Goal: Task Accomplishment & Management: Use online tool/utility

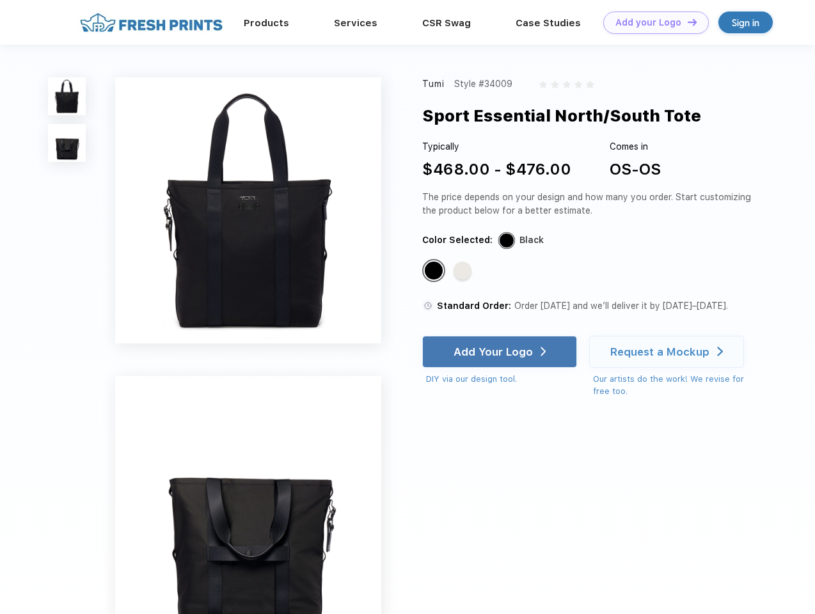
click at [651, 22] on link "Add your Logo Design Tool" at bounding box center [656, 23] width 106 height 22
click at [0, 0] on div "Design Tool" at bounding box center [0, 0] width 0 height 0
click at [686, 22] on link "Add your Logo Design Tool" at bounding box center [656, 23] width 106 height 22
click at [67, 96] on img at bounding box center [67, 96] width 38 height 38
click at [67, 143] on img at bounding box center [67, 143] width 38 height 38
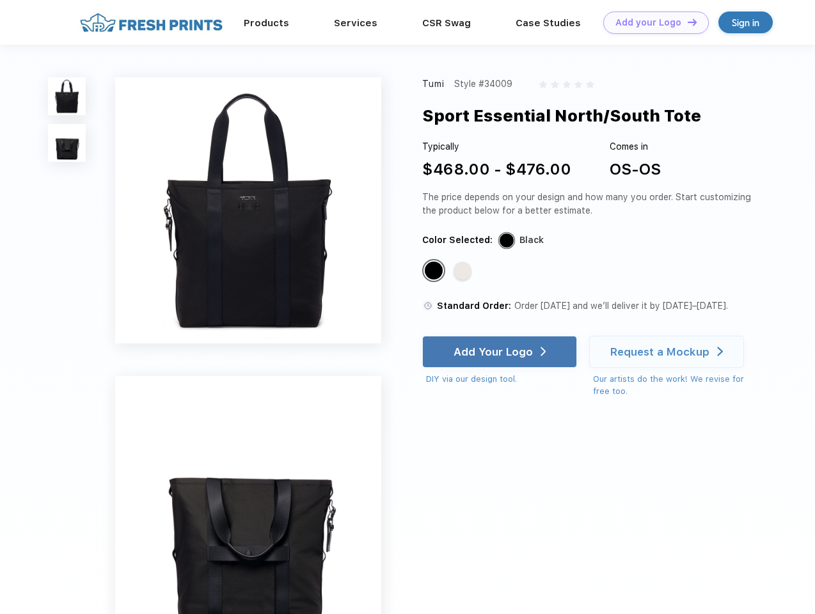
click at [435, 271] on div "Standard Color" at bounding box center [434, 271] width 18 height 18
click at [464, 271] on div "Standard Color" at bounding box center [462, 271] width 18 height 18
click at [501, 352] on div "Add Your Logo" at bounding box center [492, 351] width 79 height 13
click at [668, 352] on div "Request a Mockup" at bounding box center [659, 351] width 99 height 13
